Goal: Task Accomplishment & Management: Manage account settings

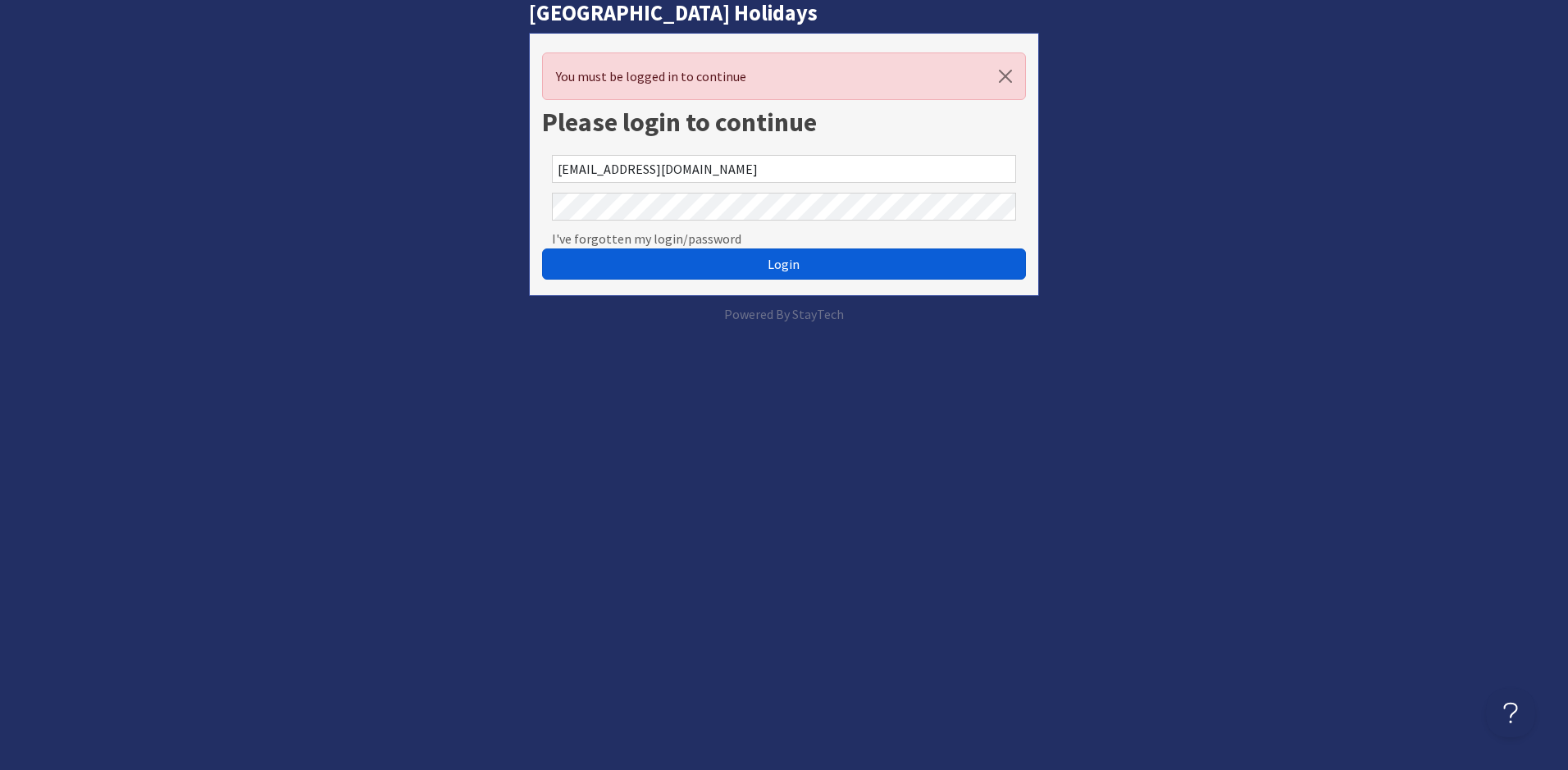
click at [776, 261] on span "Login" at bounding box center [784, 263] width 32 height 16
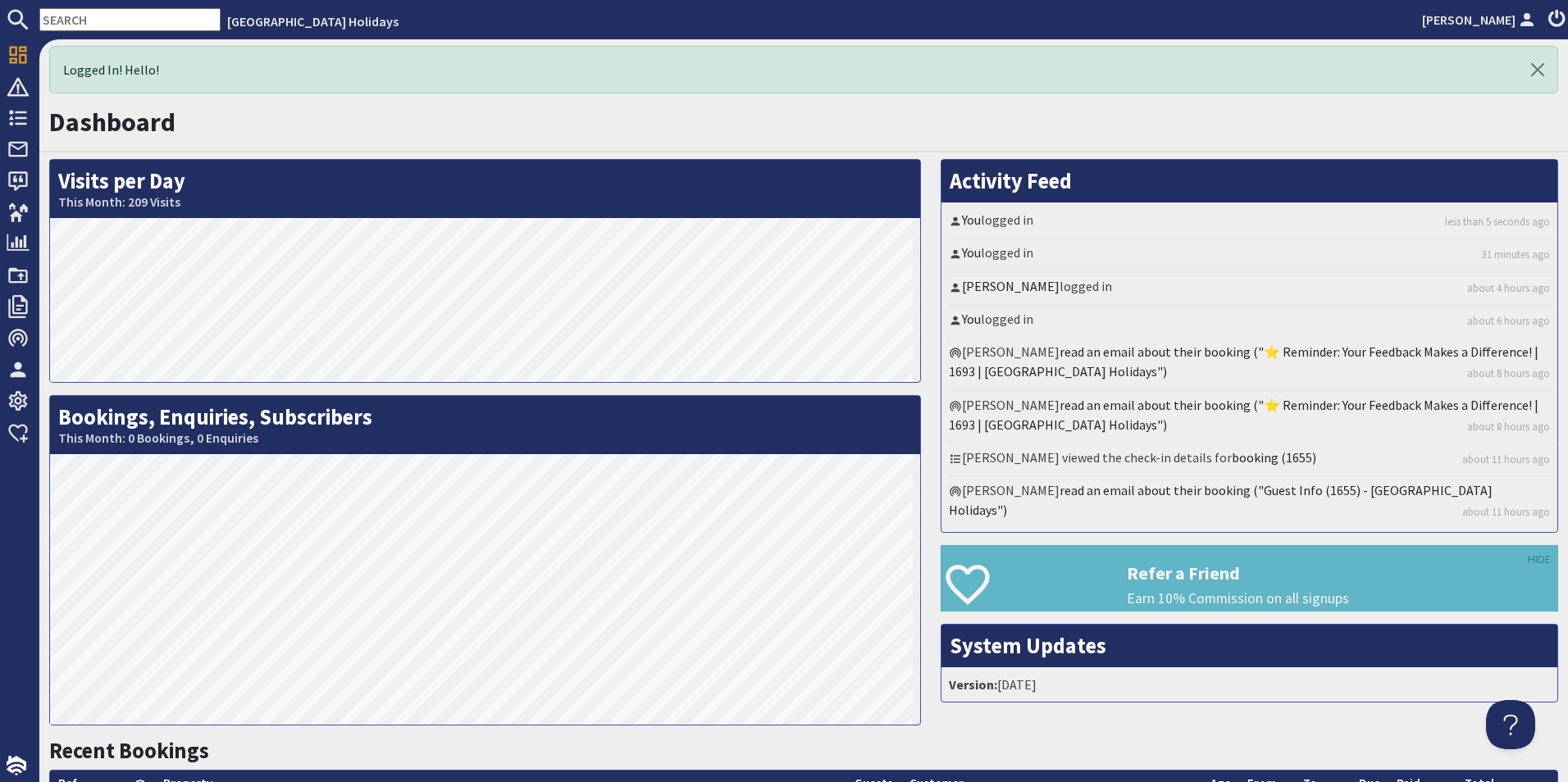
click at [86, 15] on input "text" at bounding box center [130, 20] width 181 height 23
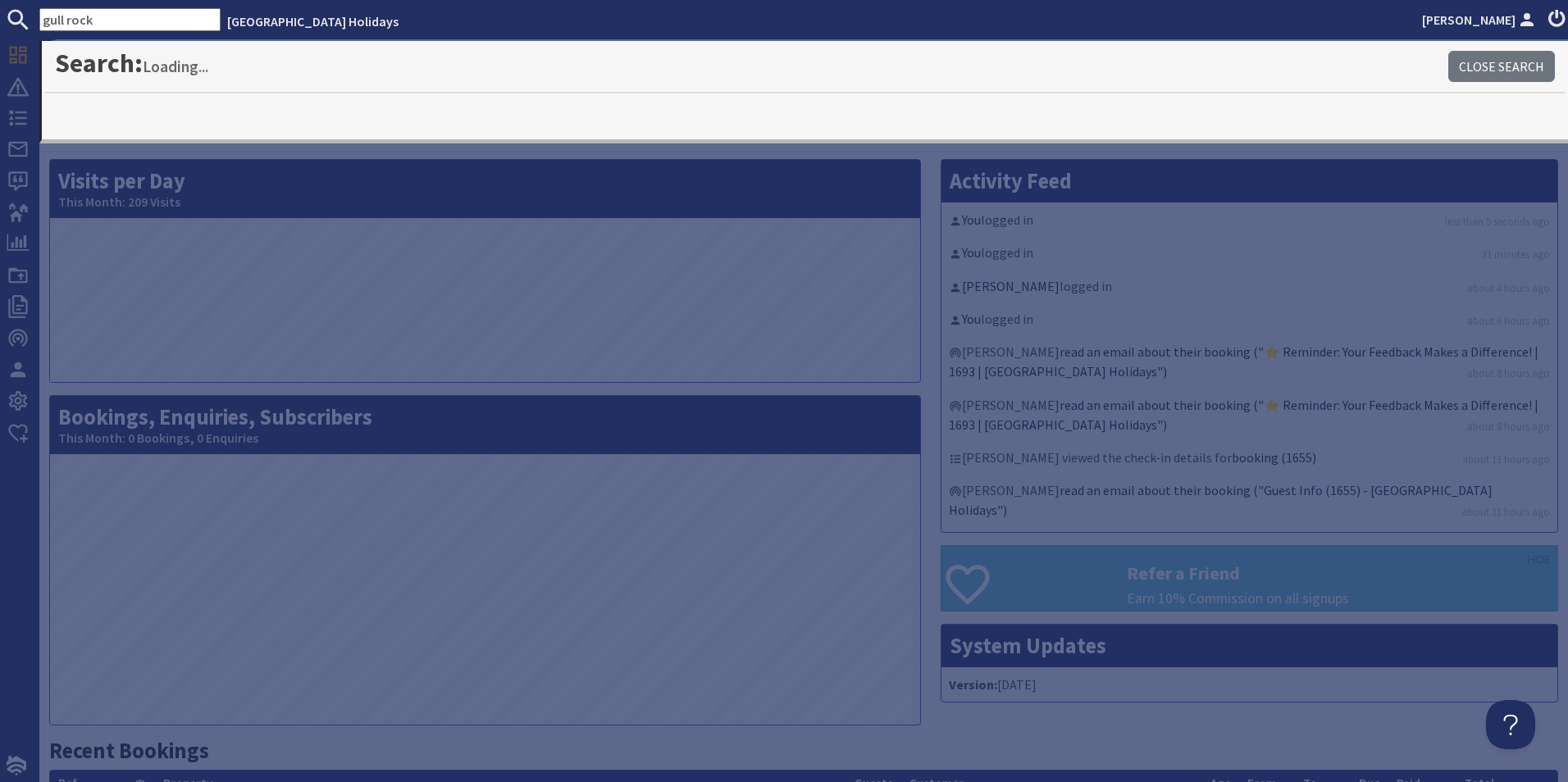
type input "gull rock"
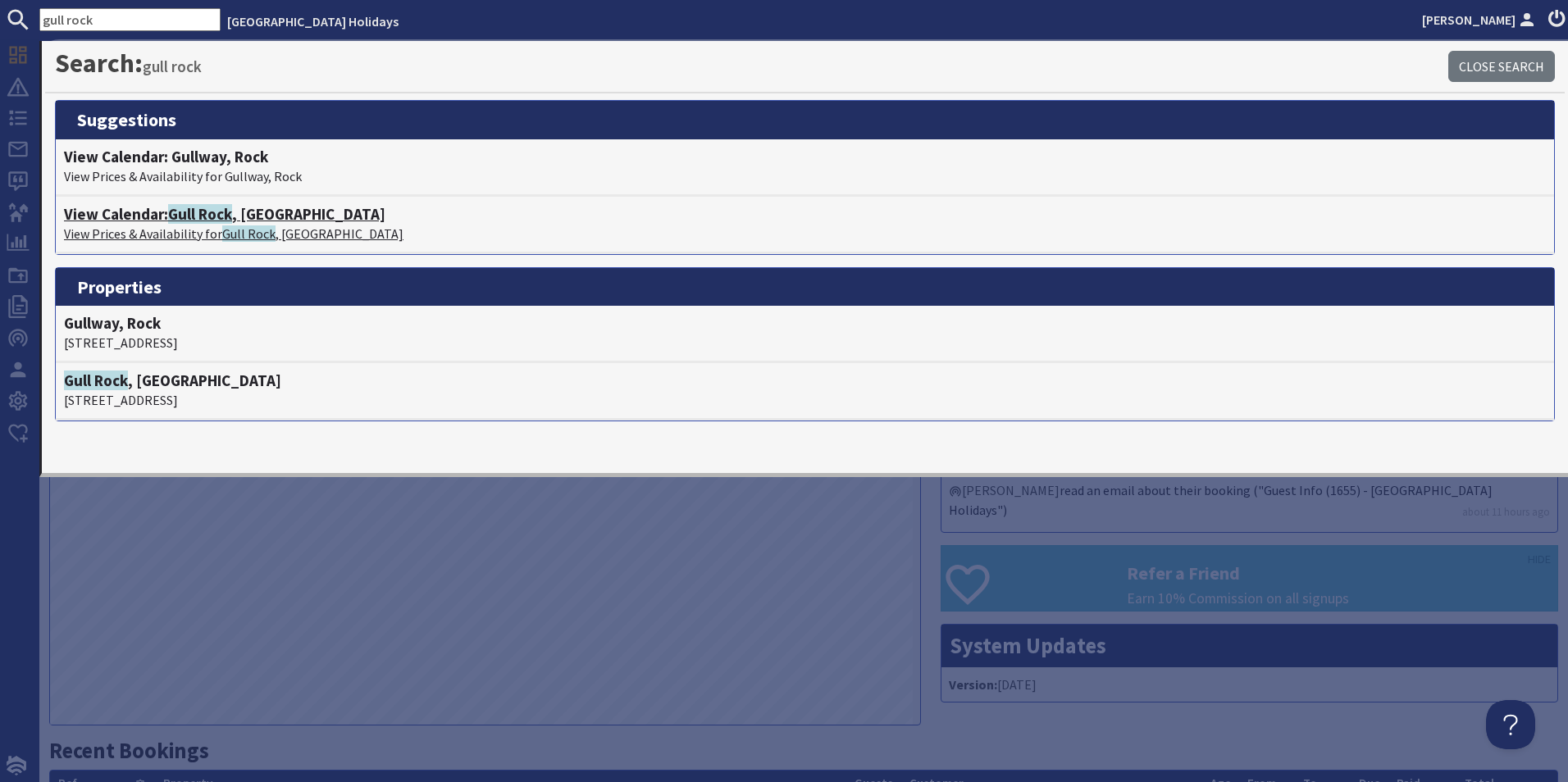
click at [273, 218] on h4 "View Calendar: [GEOGRAPHIC_DATA] , [GEOGRAPHIC_DATA]" at bounding box center [805, 214] width 1482 height 19
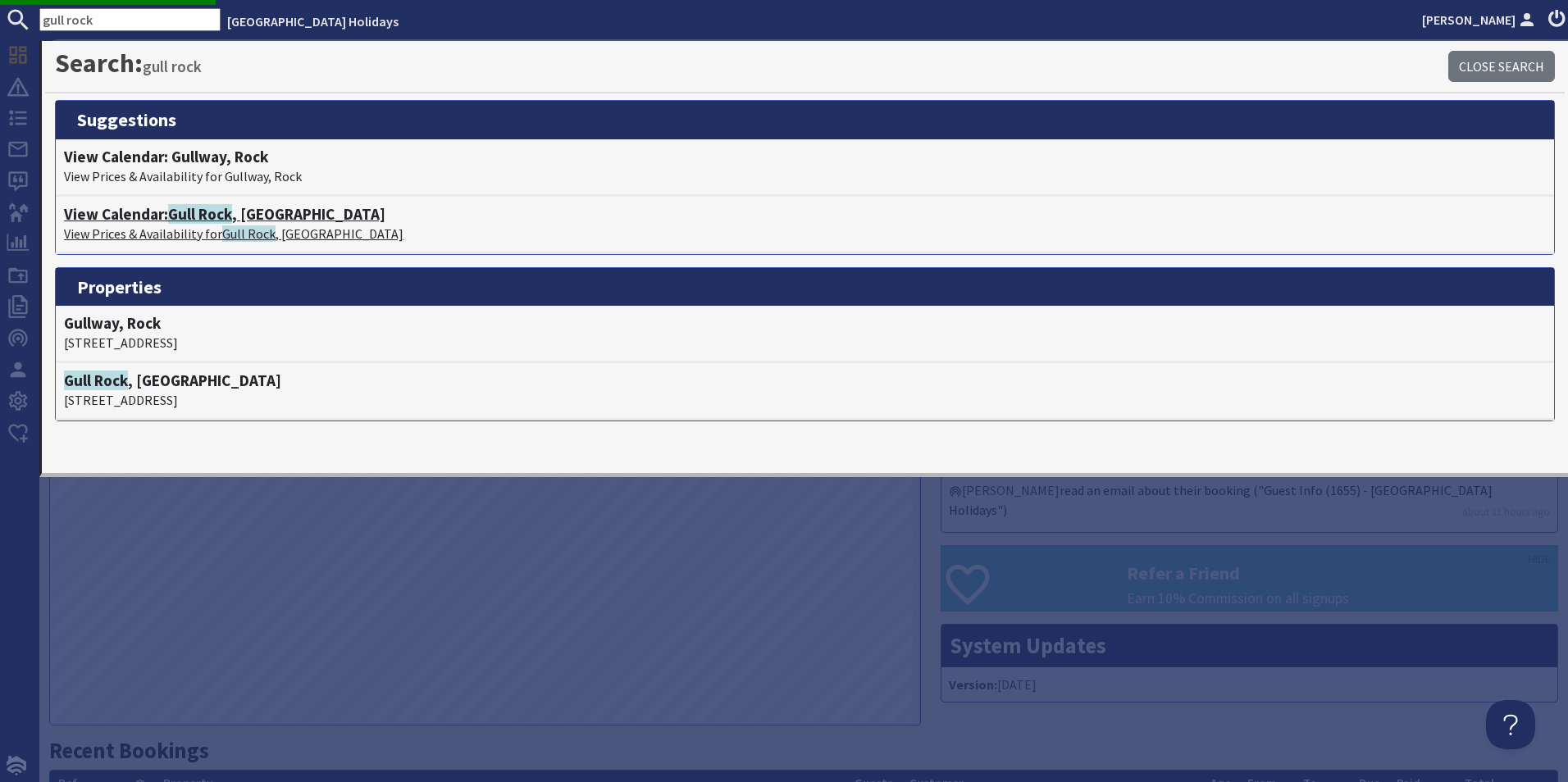
click at [266, 208] on h4 "View Calendar: [GEOGRAPHIC_DATA] , [GEOGRAPHIC_DATA]" at bounding box center [805, 214] width 1482 height 19
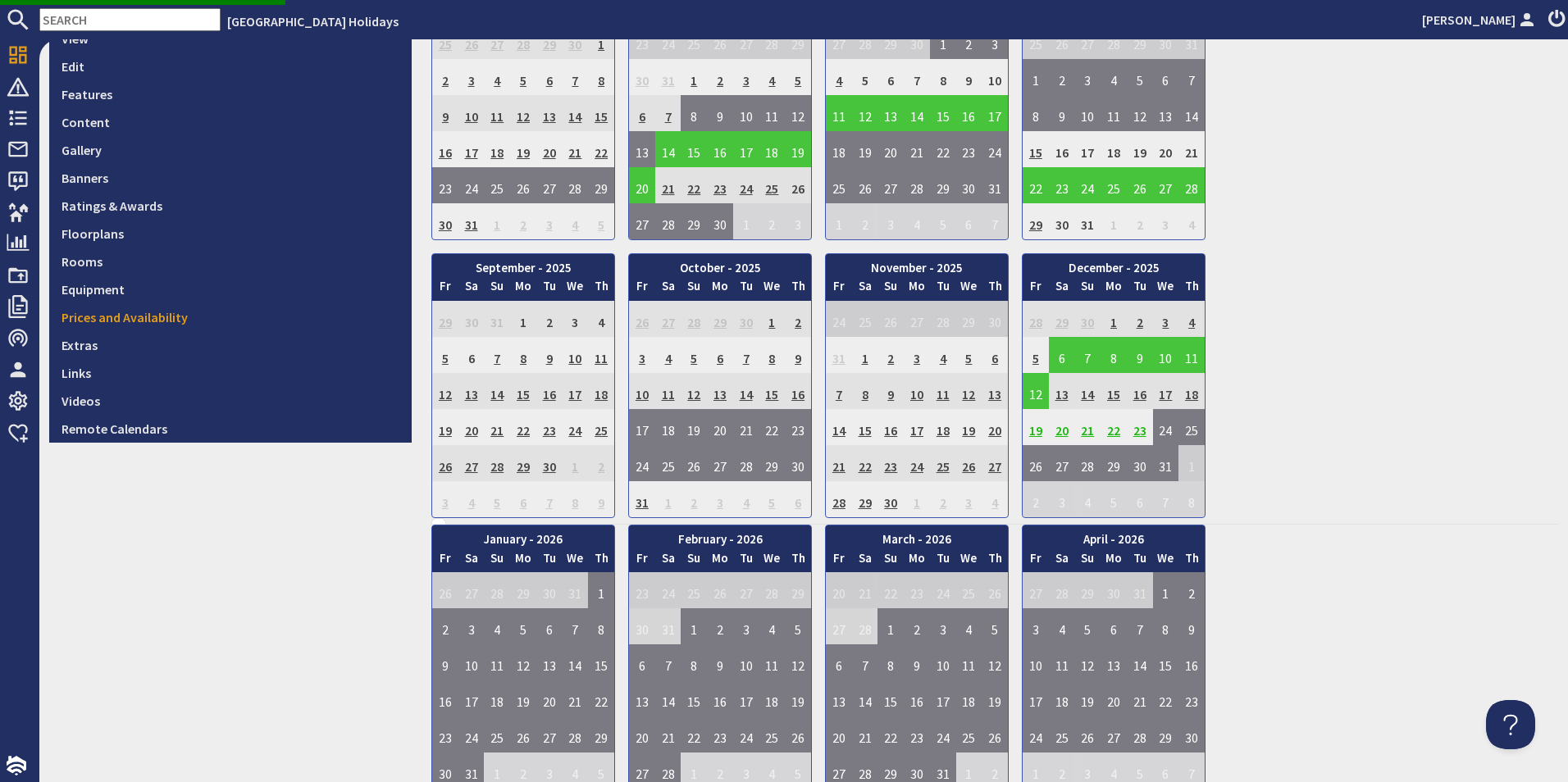
scroll to position [246, 0]
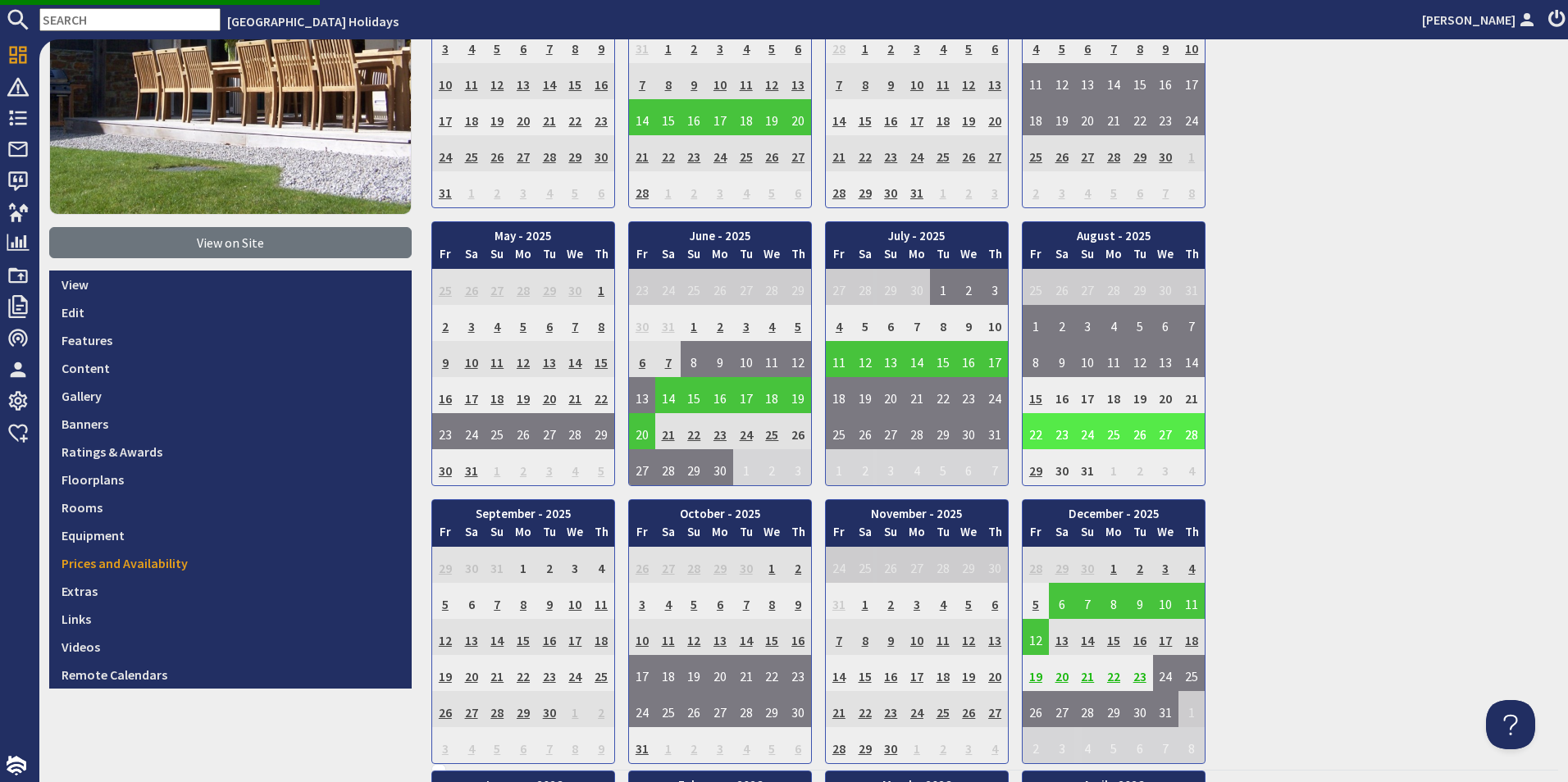
click at [1082, 436] on td "24" at bounding box center [1088, 431] width 26 height 36
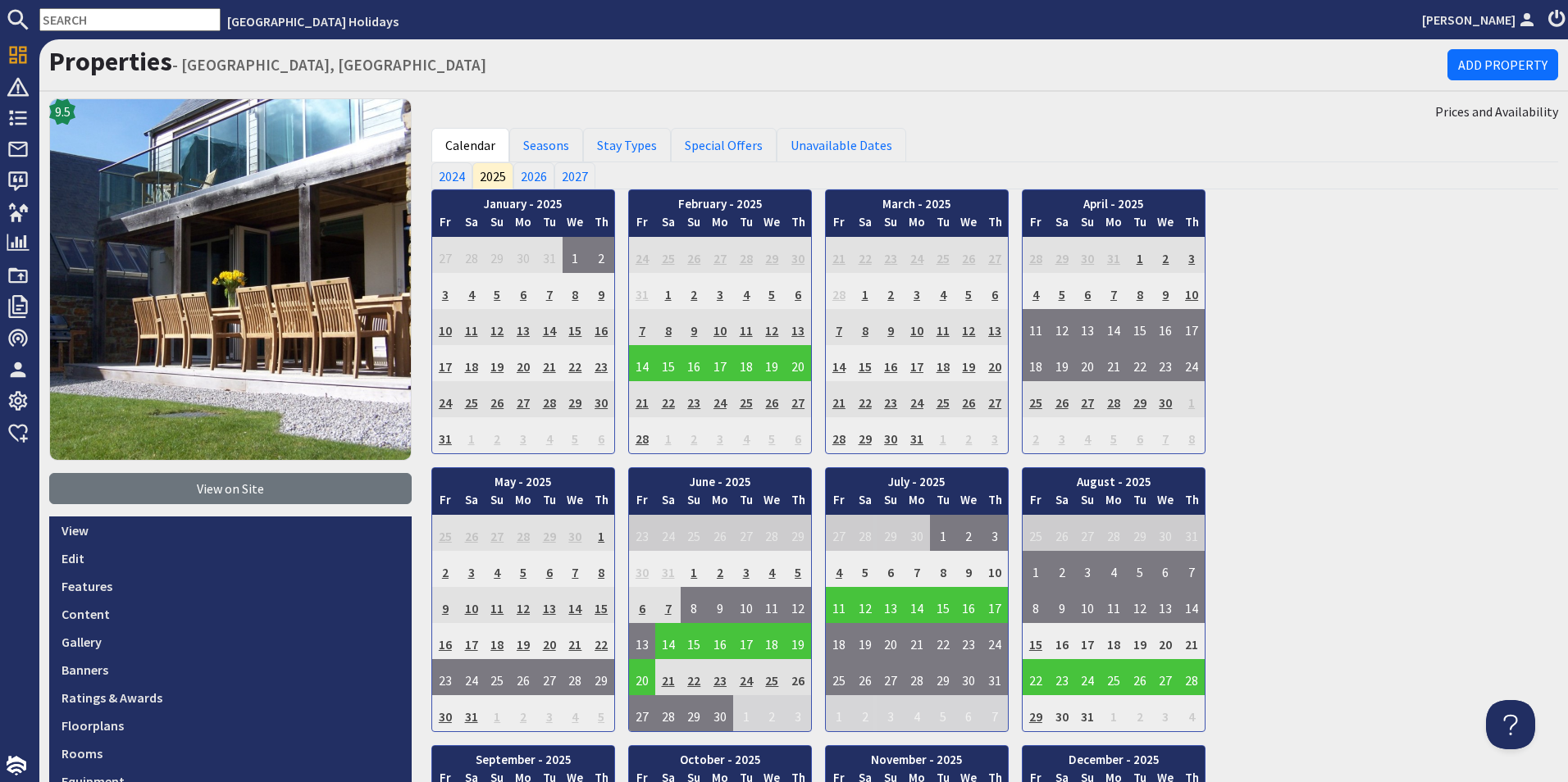
scroll to position [0, 0]
click at [1067, 674] on td "23" at bounding box center [1062, 677] width 26 height 36
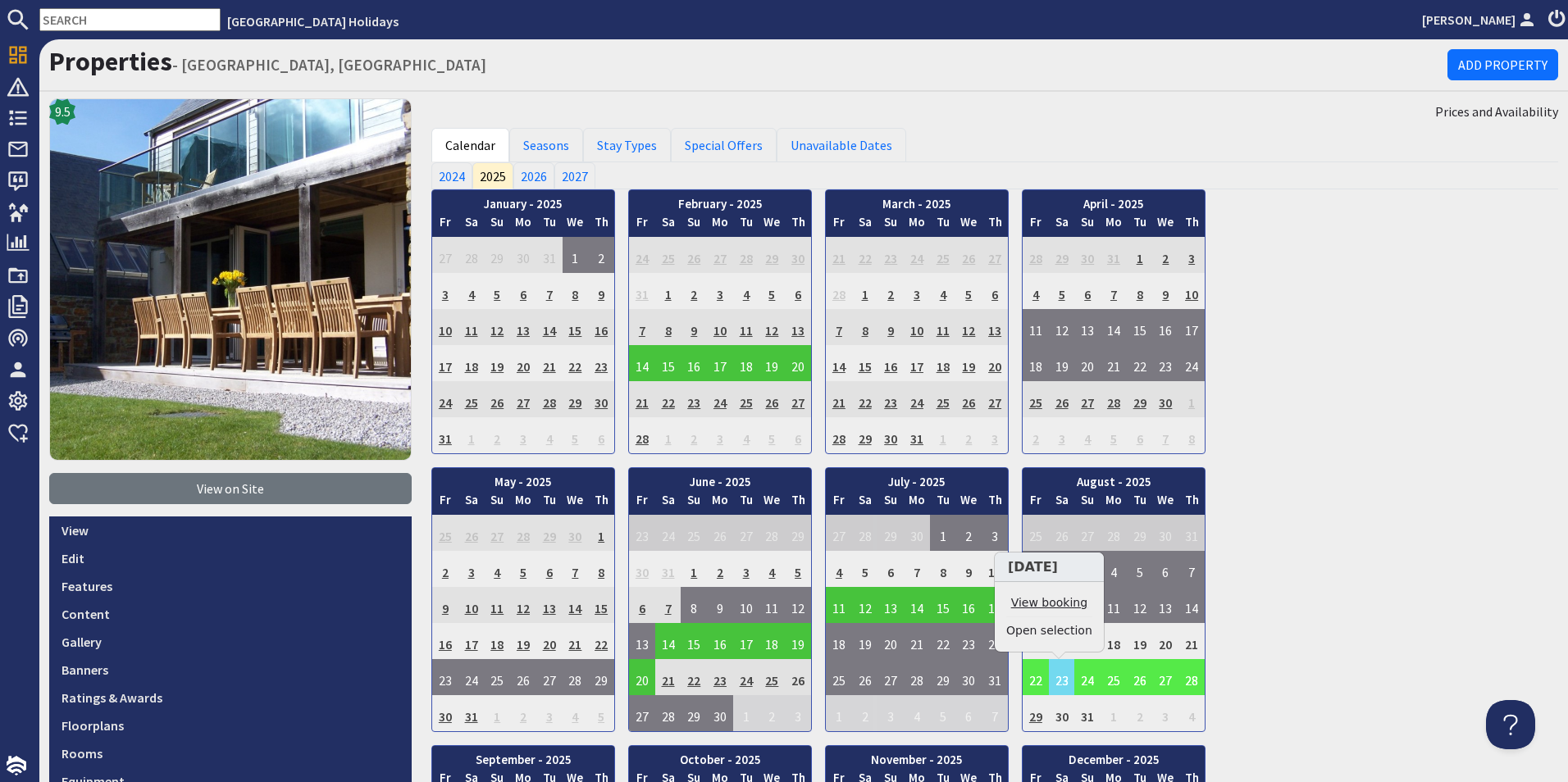
click at [1051, 603] on link "View booking" at bounding box center [1048, 603] width 86 height 17
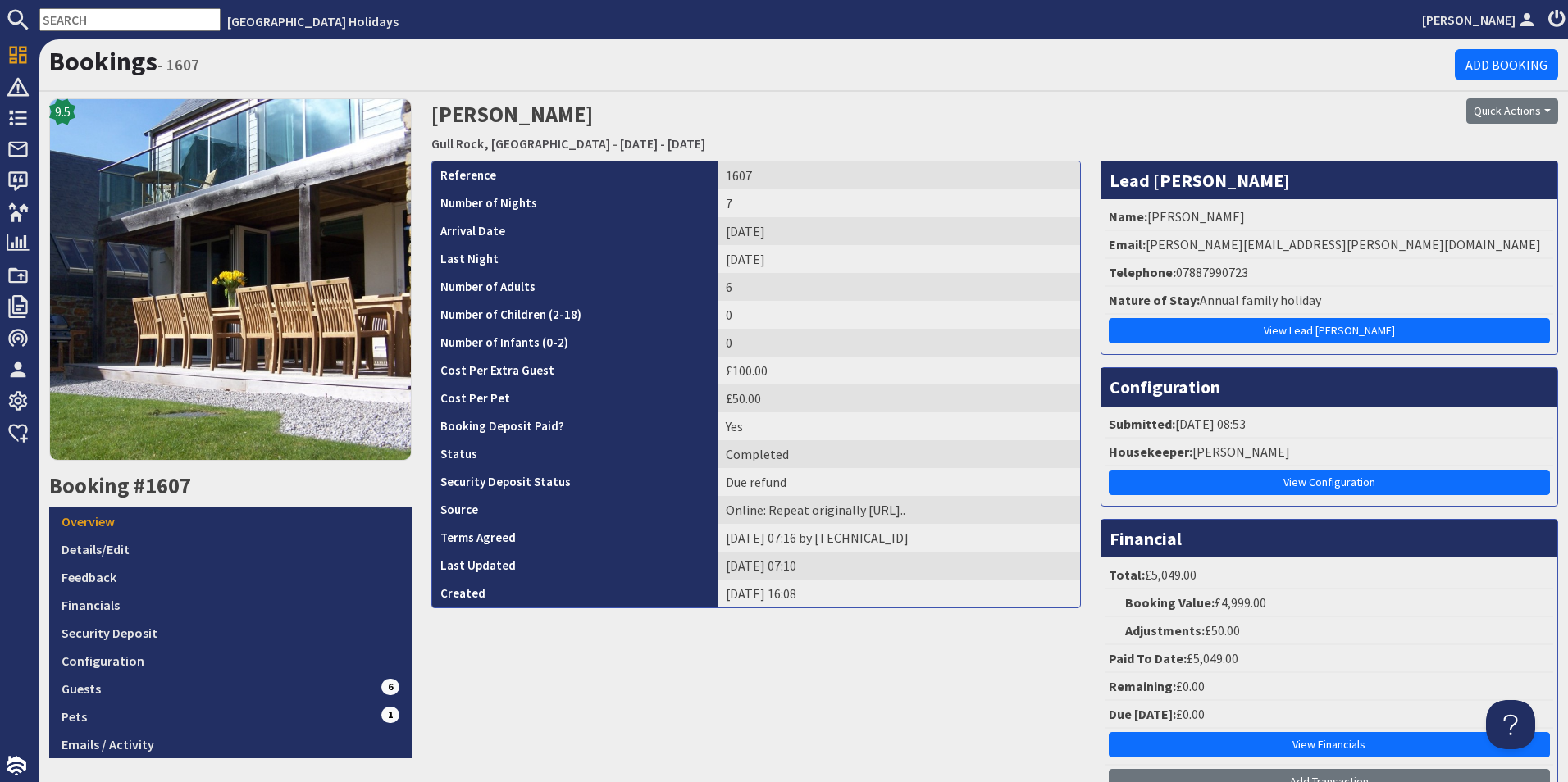
scroll to position [288, 0]
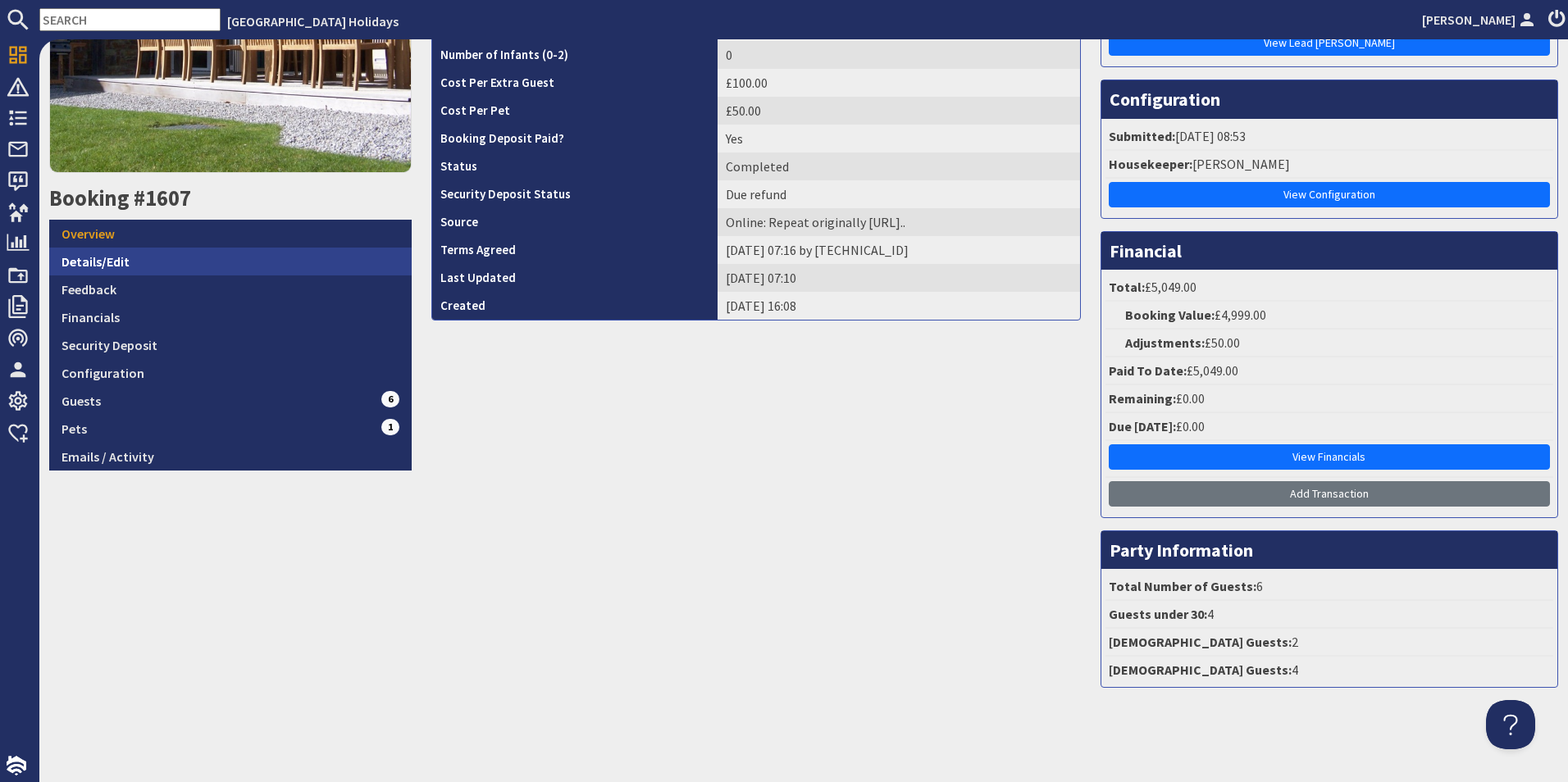
click at [169, 257] on link "Details/Edit" at bounding box center [230, 261] width 362 height 28
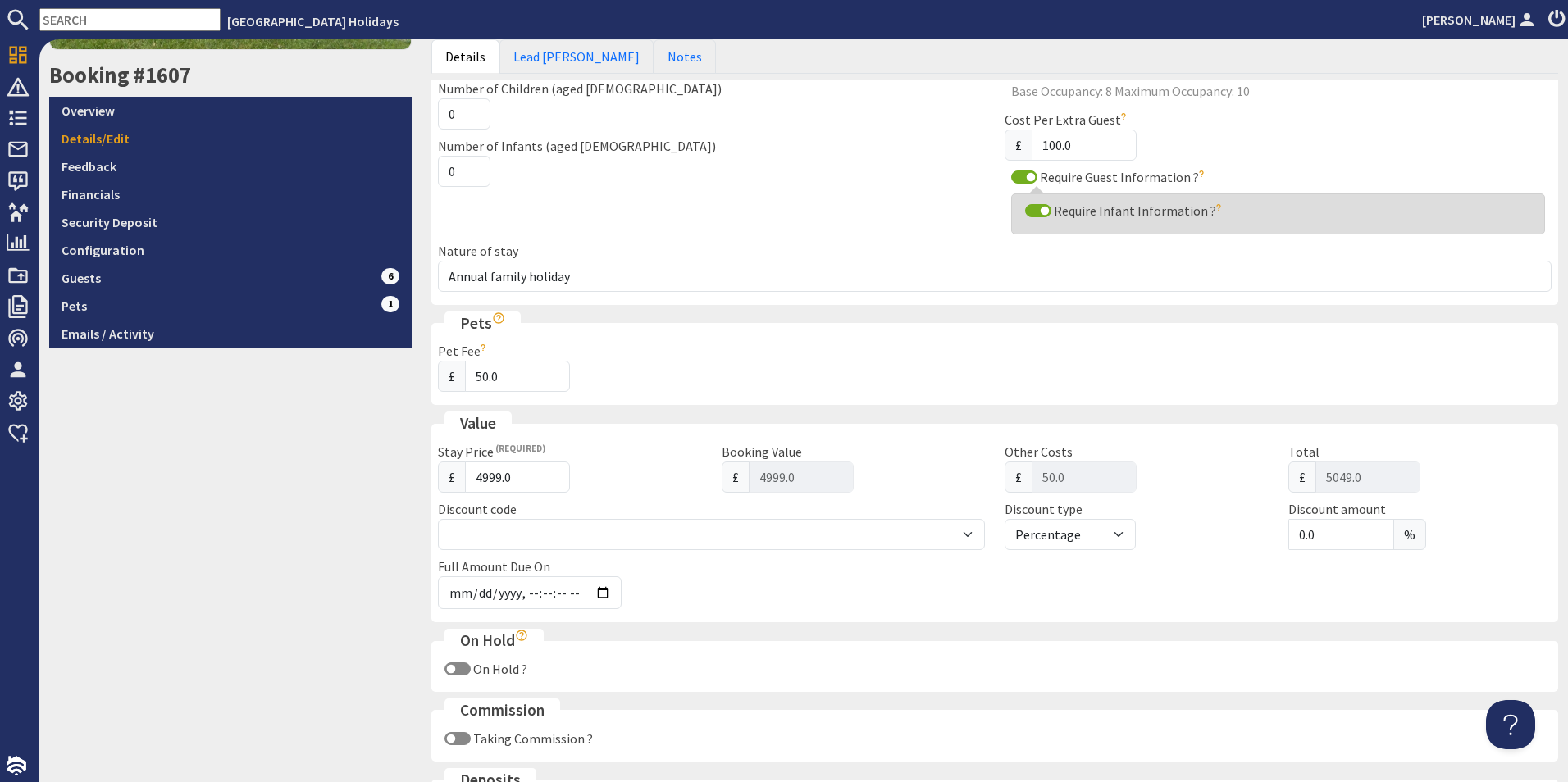
scroll to position [83, 0]
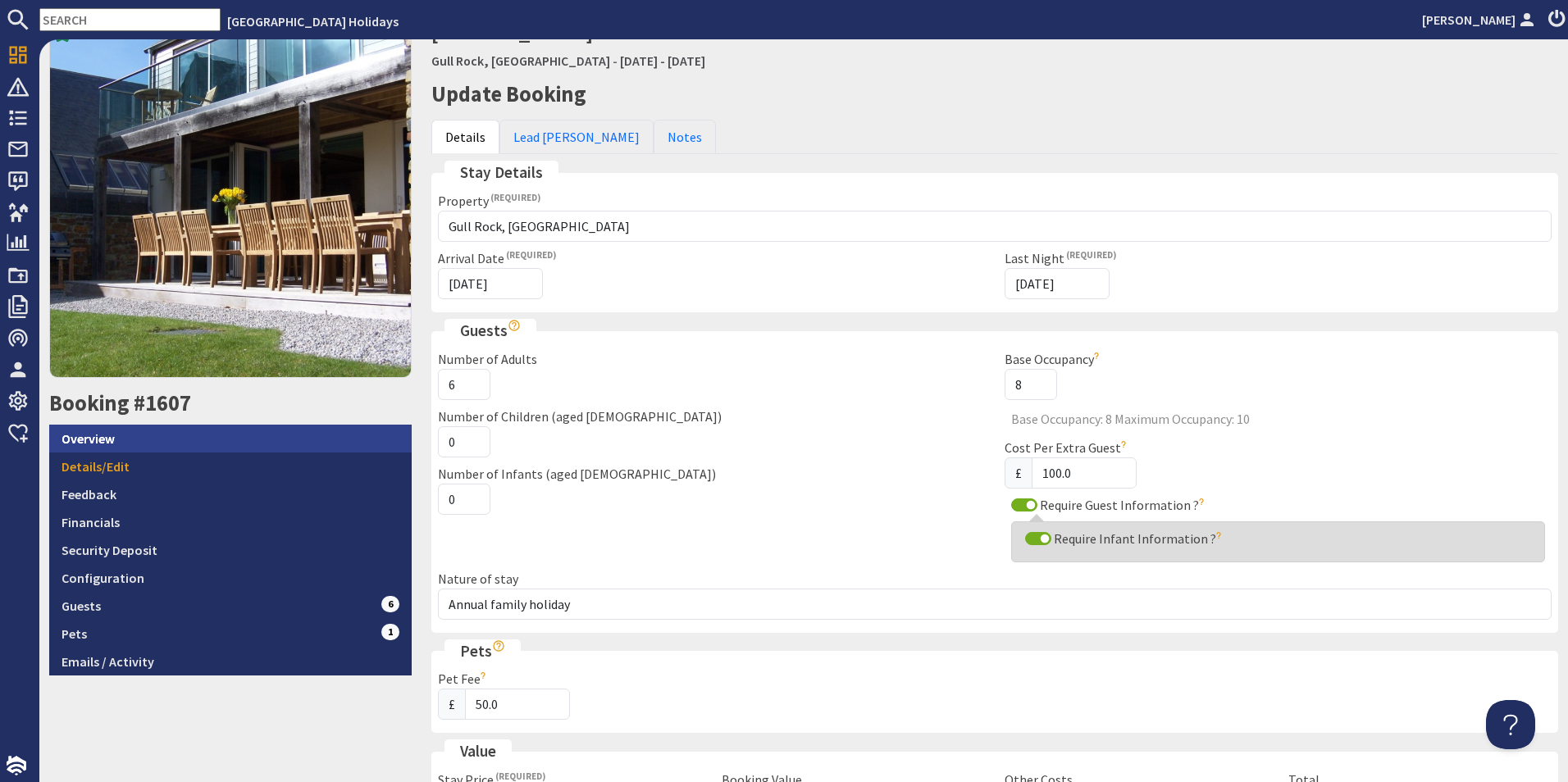
click at [115, 436] on link "Overview" at bounding box center [230, 439] width 362 height 28
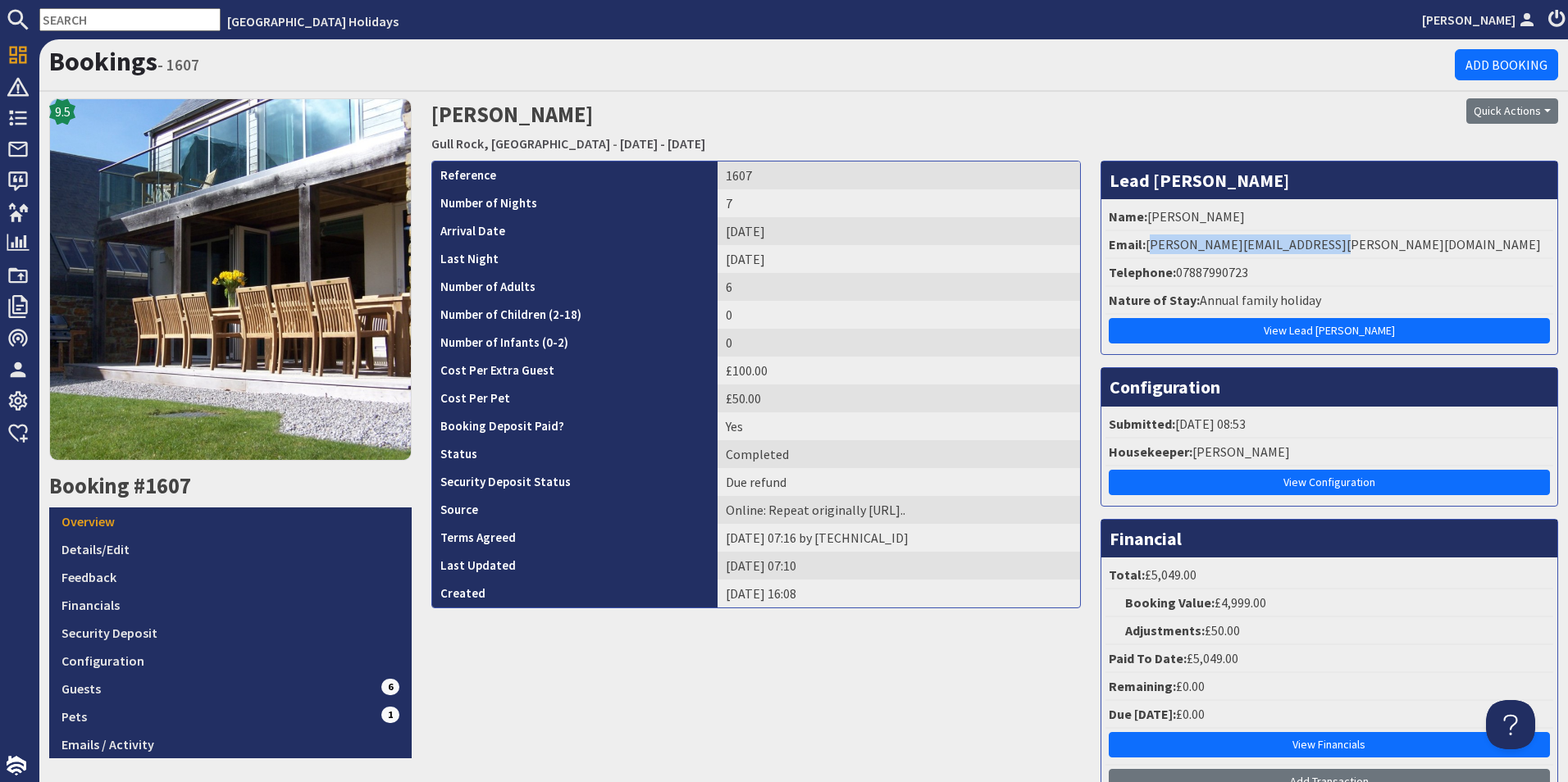
drag, startPoint x: 1316, startPoint y: 241, endPoint x: 1142, endPoint y: 241, distance: 174.0
click at [1142, 241] on li "Email: [PERSON_NAME][EMAIL_ADDRESS][PERSON_NAME][DOMAIN_NAME]" at bounding box center [1329, 245] width 448 height 28
drag, startPoint x: 1142, startPoint y: 241, endPoint x: 1019, endPoint y: 113, distance: 177.5
click at [1002, 84] on div "Bookings - 1607 Add Booking" at bounding box center [804, 66] width 1528 height 53
drag, startPoint x: 1316, startPoint y: 244, endPoint x: 1172, endPoint y: 244, distance: 144.0
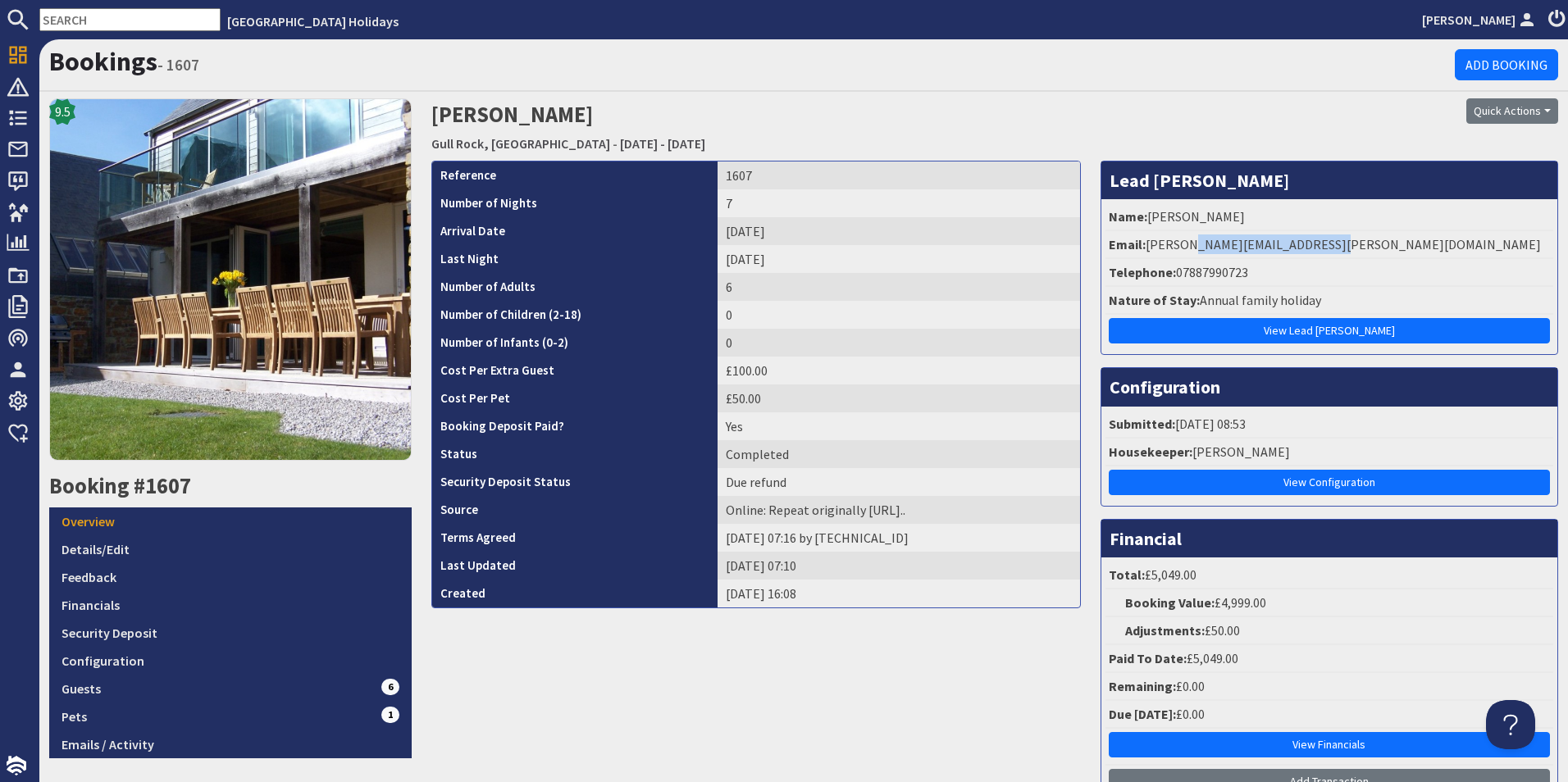
click at [1172, 244] on li "Email: [PERSON_NAME][EMAIL_ADDRESS][PERSON_NAME][DOMAIN_NAME]" at bounding box center [1329, 245] width 448 height 28
click at [728, 115] on h2 "[PERSON_NAME] [GEOGRAPHIC_DATA], [GEOGRAPHIC_DATA] - [DATE] - [DATE]" at bounding box center [803, 127] width 744 height 58
